Goal: Transaction & Acquisition: Purchase product/service

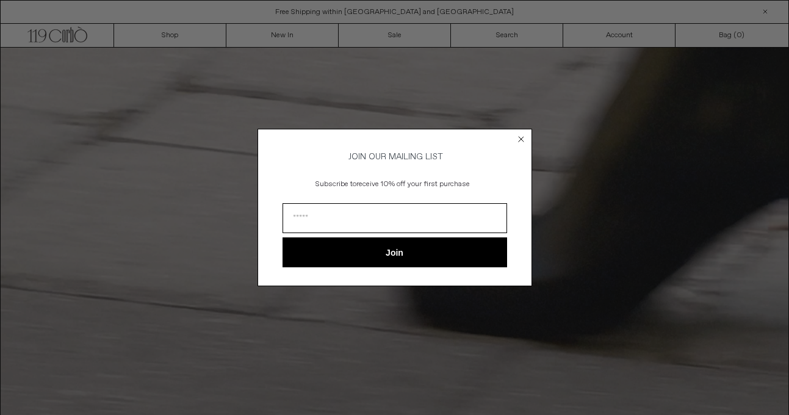
click at [522, 137] on icon "Close dialog" at bounding box center [520, 139] width 5 height 5
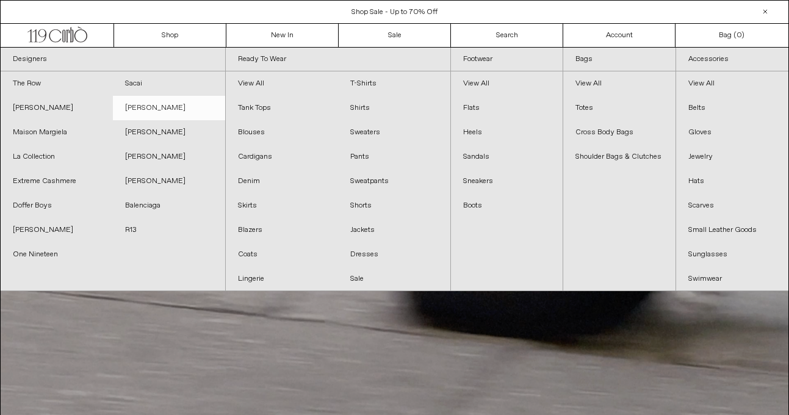
click at [133, 105] on link "[PERSON_NAME]" at bounding box center [169, 108] width 112 height 24
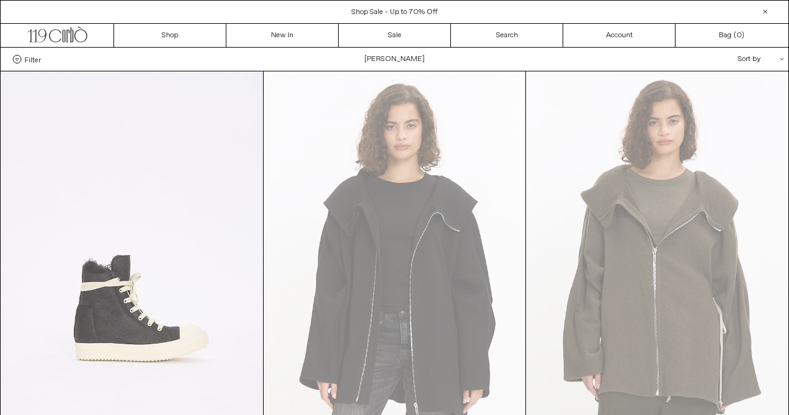
scroll to position [138, 0]
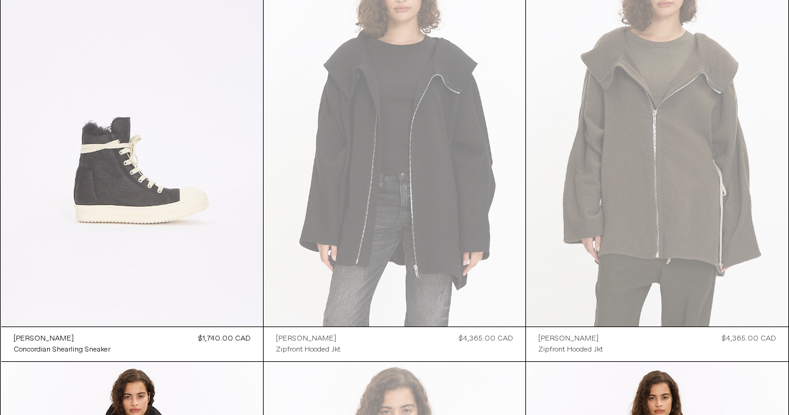
click at [144, 201] on at bounding box center [132, 130] width 262 height 393
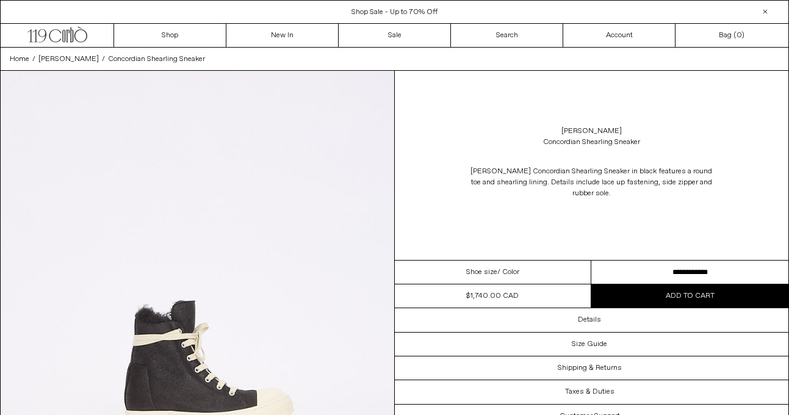
click at [708, 274] on select "**********" at bounding box center [689, 272] width 197 height 24
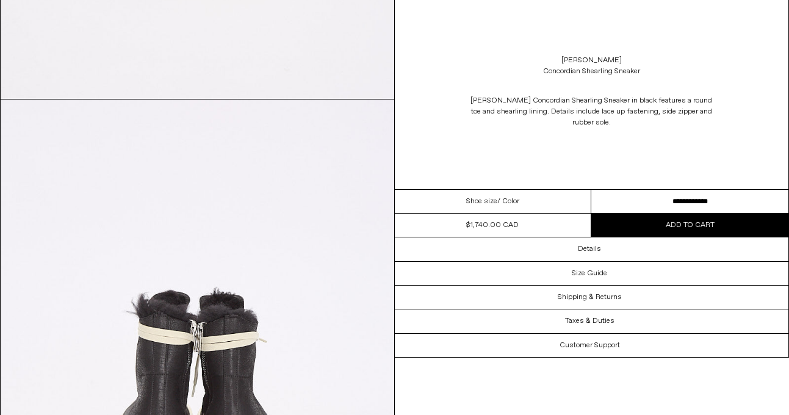
scroll to position [1935, 0]
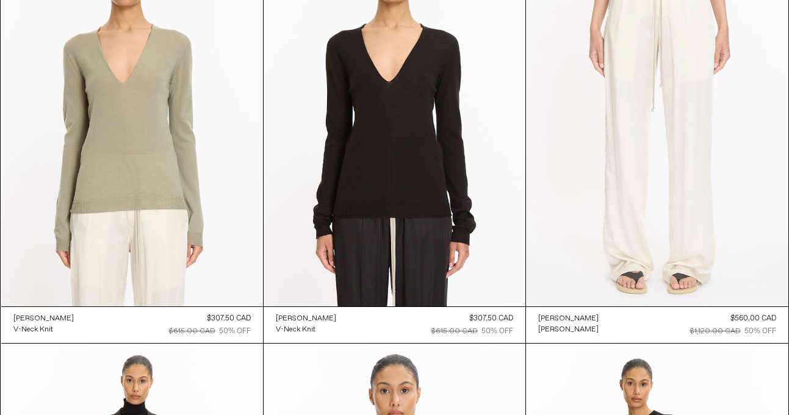
scroll to position [3179, 0]
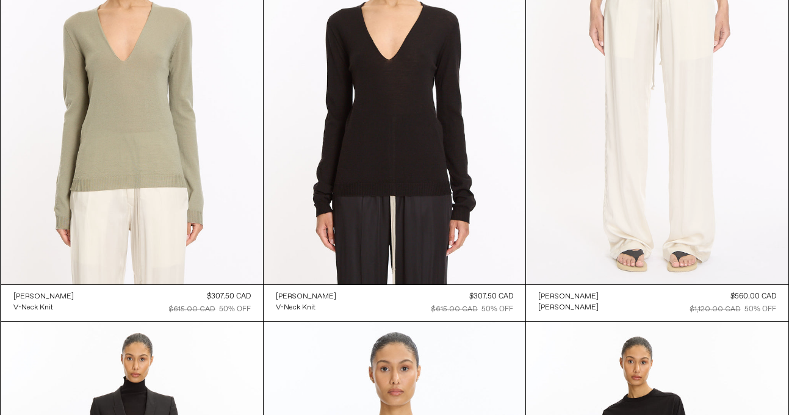
click at [646, 209] on at bounding box center [657, 87] width 262 height 393
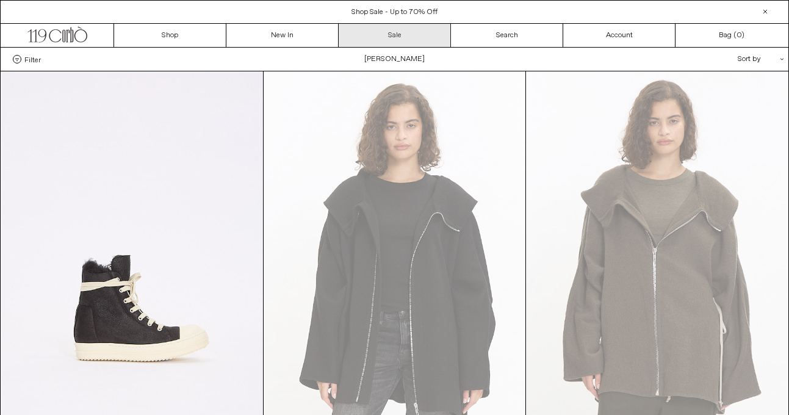
click at [395, 38] on link "Sale" at bounding box center [395, 35] width 112 height 23
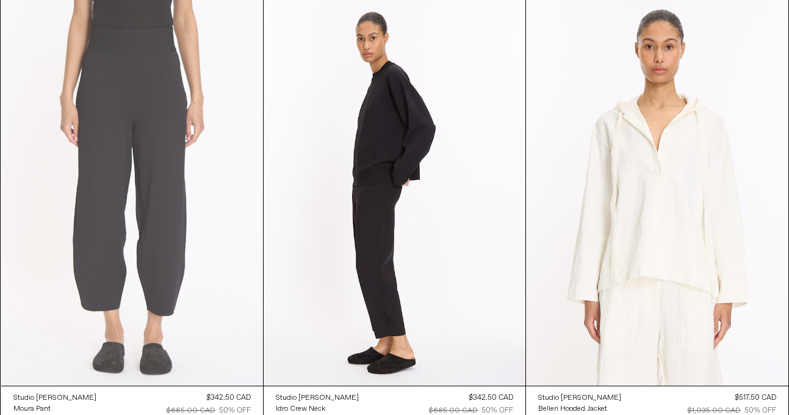
scroll to position [3163, 0]
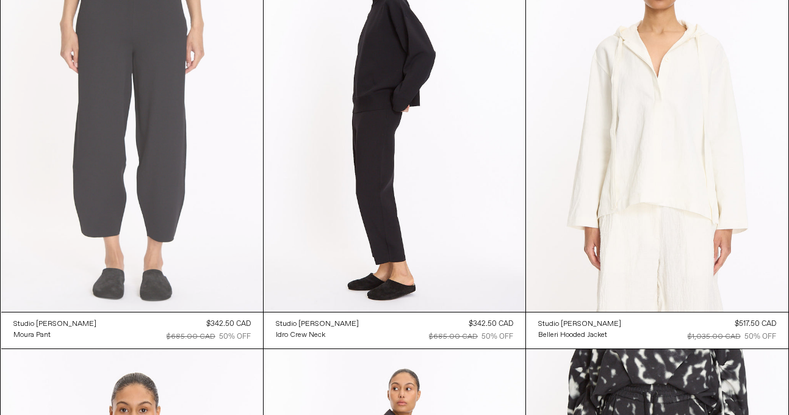
click at [100, 182] on at bounding box center [132, 115] width 262 height 393
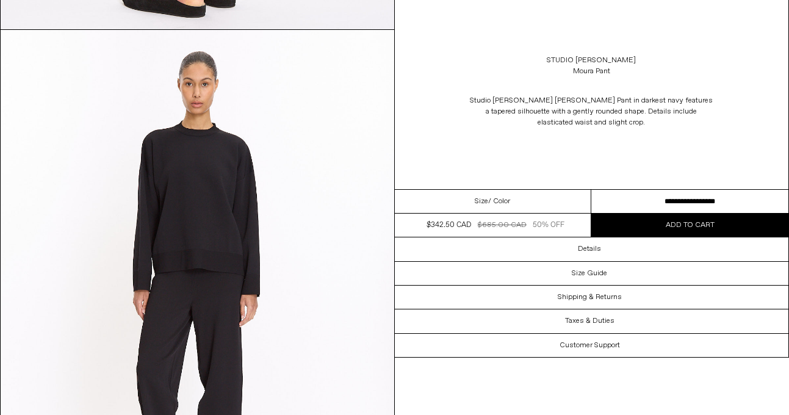
scroll to position [1640, 0]
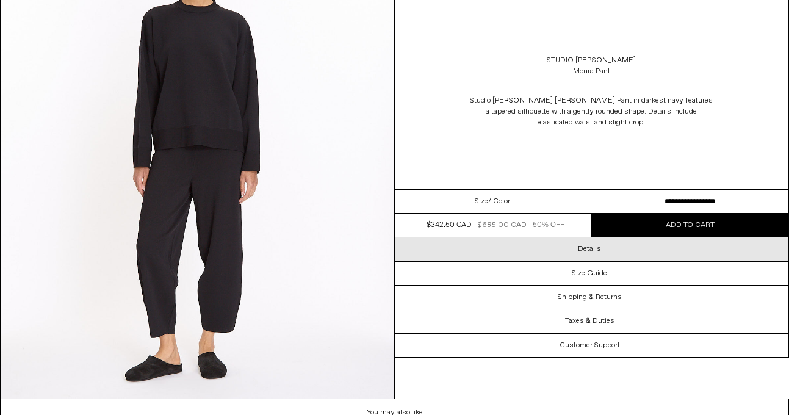
click at [587, 251] on h3 "Details" at bounding box center [589, 249] width 23 height 9
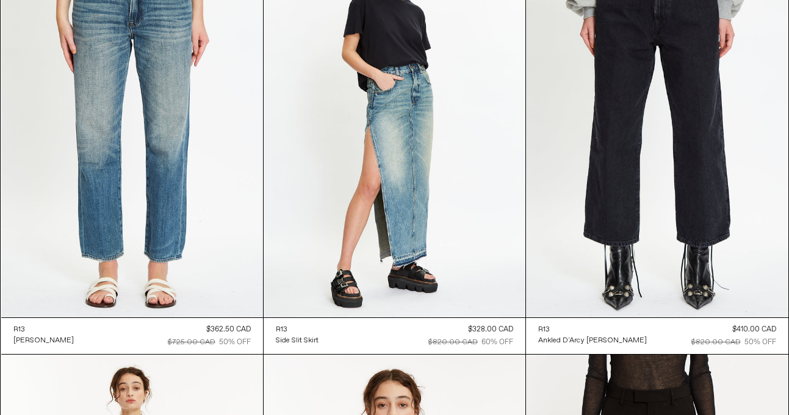
scroll to position [23840, 0]
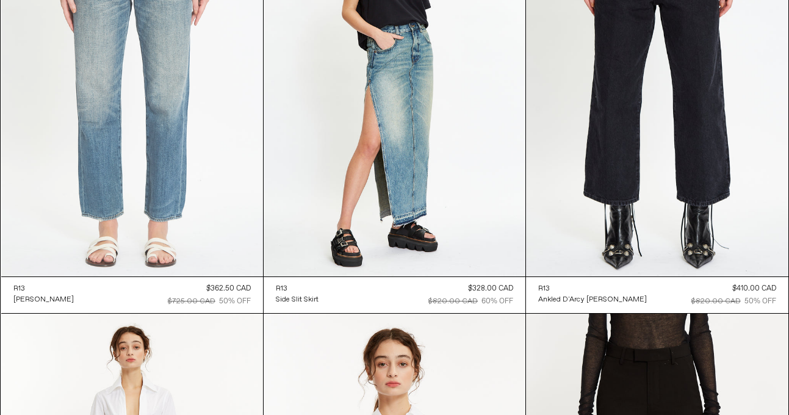
click at [157, 154] on at bounding box center [132, 79] width 262 height 393
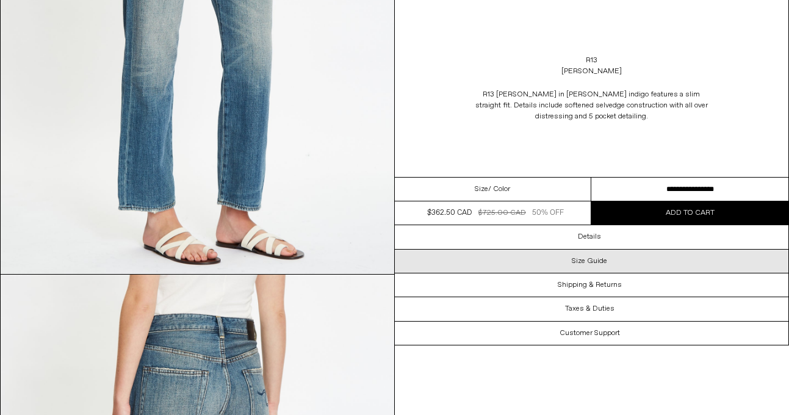
scroll to position [1243, 0]
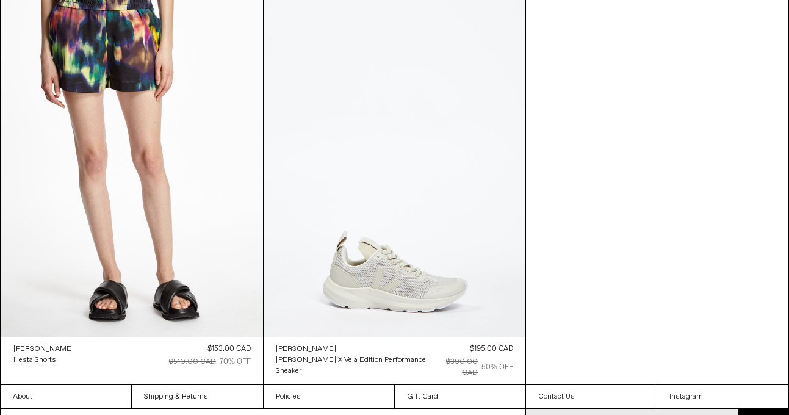
scroll to position [34118, 0]
